Goal: Task Accomplishment & Management: Manage account settings

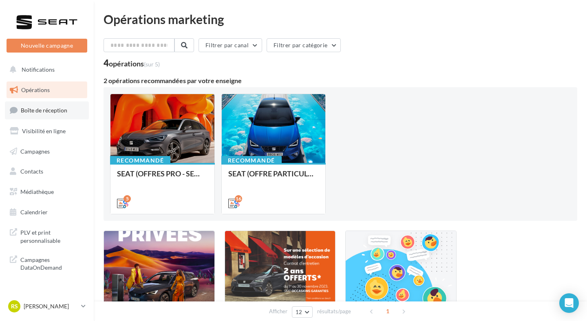
click at [39, 106] on link "Boîte de réception" at bounding box center [47, 111] width 84 height 18
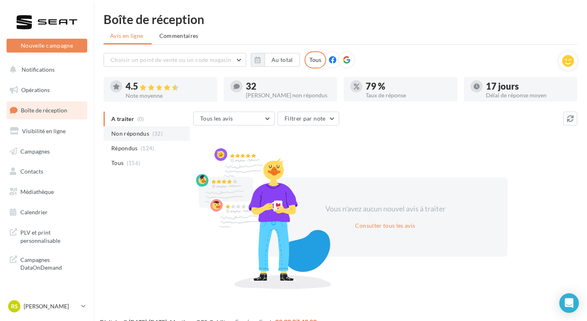
click at [146, 132] on span "Non répondus" at bounding box center [130, 134] width 38 height 8
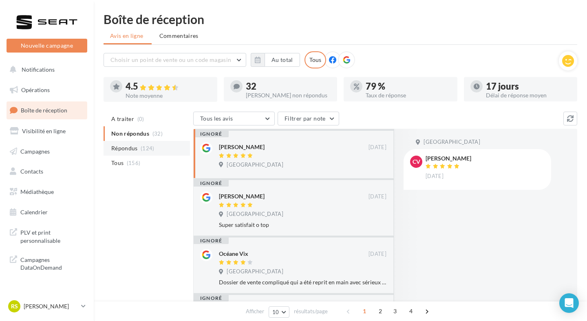
click at [144, 151] on span "(124)" at bounding box center [148, 148] width 14 height 7
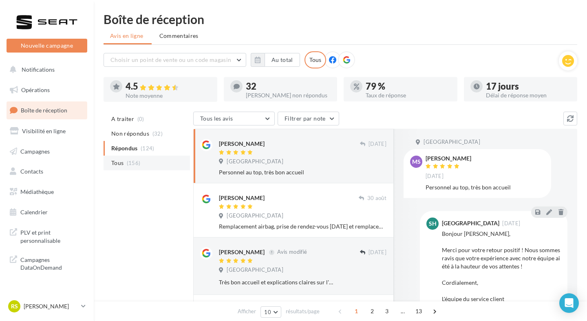
click at [144, 159] on li "Tous (156)" at bounding box center [147, 163] width 86 height 15
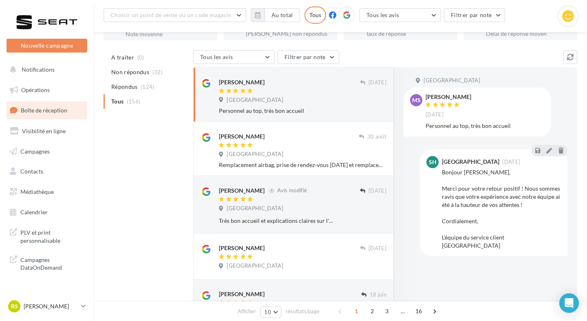
scroll to position [60, 0]
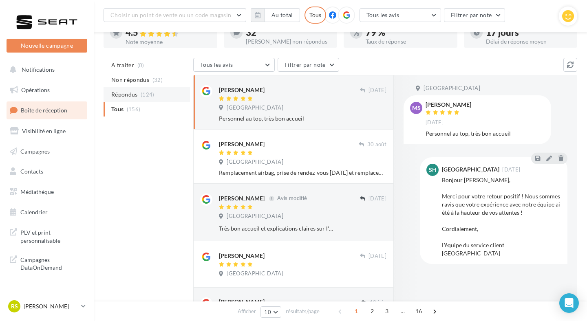
click at [151, 94] on span "(124)" at bounding box center [148, 94] width 14 height 7
click at [151, 109] on li "Tous (156)" at bounding box center [147, 109] width 86 height 15
click at [64, 306] on p "[PERSON_NAME]" at bounding box center [51, 307] width 54 height 8
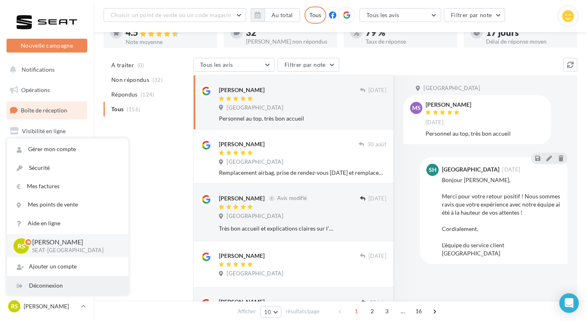
click at [61, 292] on div "Déconnexion" at bounding box center [68, 286] width 122 height 18
